Goal: Check status

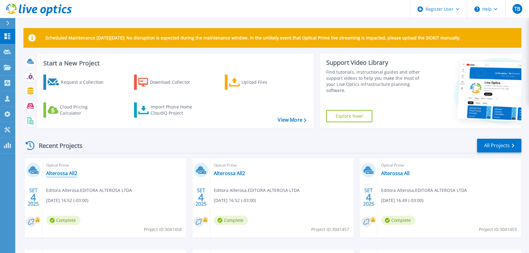
scroll to position [111, 0]
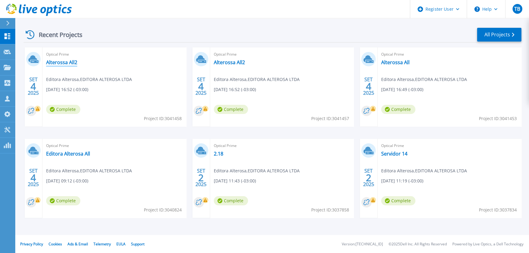
click at [65, 64] on link "Alterossa All2" at bounding box center [61, 62] width 31 height 6
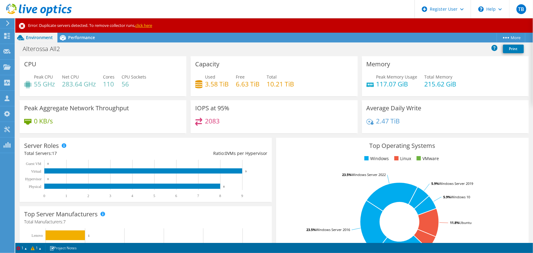
scroll to position [174, 0]
drag, startPoint x: 291, startPoint y: 83, endPoint x: 265, endPoint y: 79, distance: 26.5
click at [267, 79] on div "Total 10.21 TiB" at bounding box center [280, 81] width 27 height 14
drag, startPoint x: 257, startPoint y: 83, endPoint x: 241, endPoint y: 84, distance: 15.9
click at [241, 84] on h4 "6.63 TiB" at bounding box center [248, 84] width 24 height 7
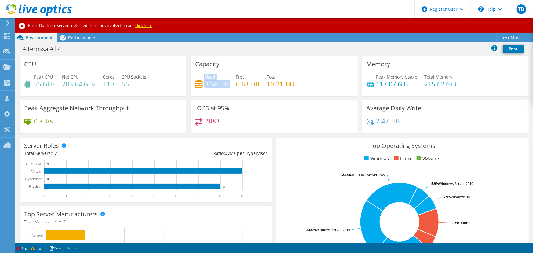
drag, startPoint x: 227, startPoint y: 83, endPoint x: 202, endPoint y: 78, distance: 25.8
click at [202, 78] on div "Used 3.58 TiB Free 6.63 TiB Total 10.21 TiB" at bounding box center [274, 84] width 158 height 20
drag, startPoint x: 258, startPoint y: 85, endPoint x: 235, endPoint y: 78, distance: 23.9
click at [235, 78] on div "Used 3.58 TiB Free 6.63 TiB Total 10.21 TiB" at bounding box center [274, 84] width 158 height 20
click at [239, 87] on h4 "6.63 TiB" at bounding box center [248, 84] width 24 height 7
